Goal: Navigation & Orientation: Find specific page/section

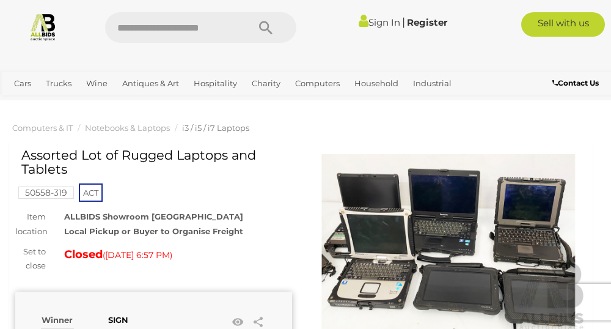
click at [318, 188] on link "Computers" at bounding box center [359, 194] width 138 height 19
click at [324, 229] on link "Multimedia Accessories" at bounding box center [359, 231] width 138 height 19
click at [309, 307] on link "Servers" at bounding box center [359, 307] width 138 height 19
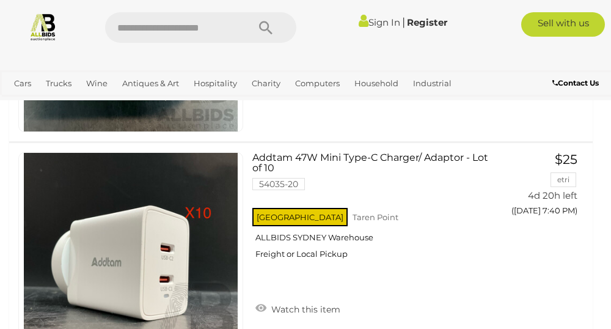
scroll to position [425, 0]
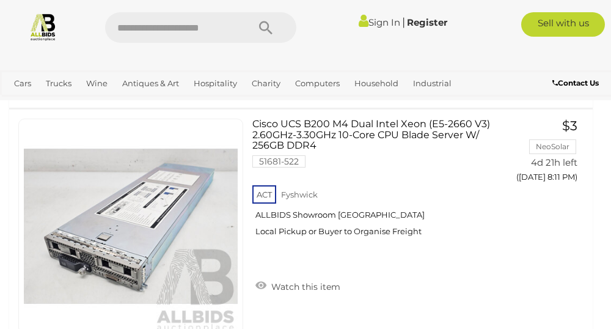
scroll to position [2328, 0]
